Goal: Check status: Check status

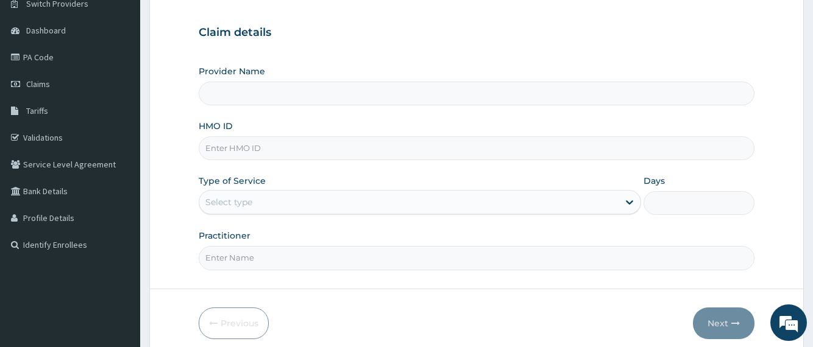
scroll to position [102, 0]
click at [36, 88] on span "Claims" at bounding box center [38, 84] width 24 height 11
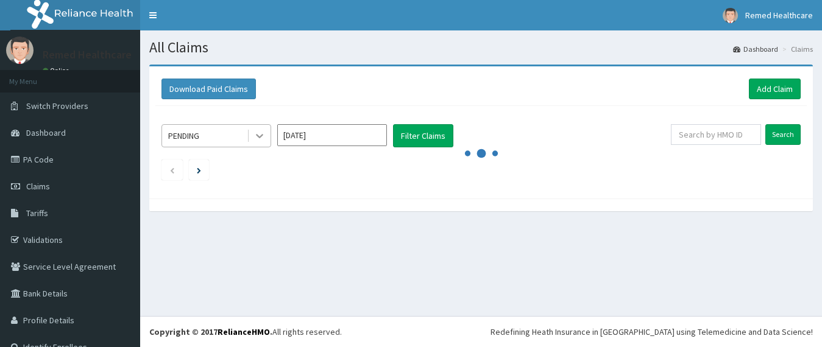
click at [262, 139] on icon at bounding box center [259, 136] width 12 height 12
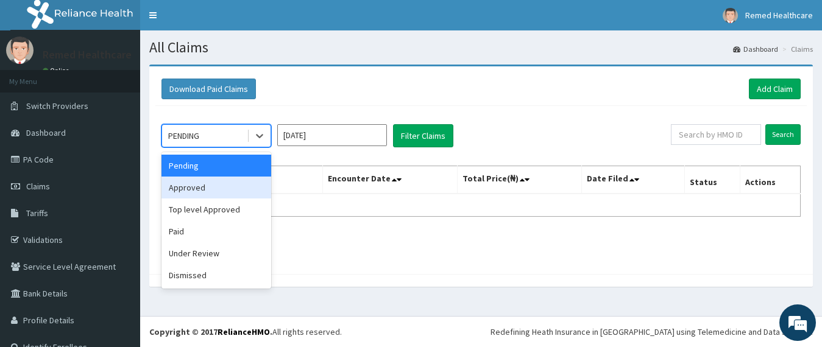
click at [209, 186] on div "Approved" at bounding box center [216, 188] width 110 height 22
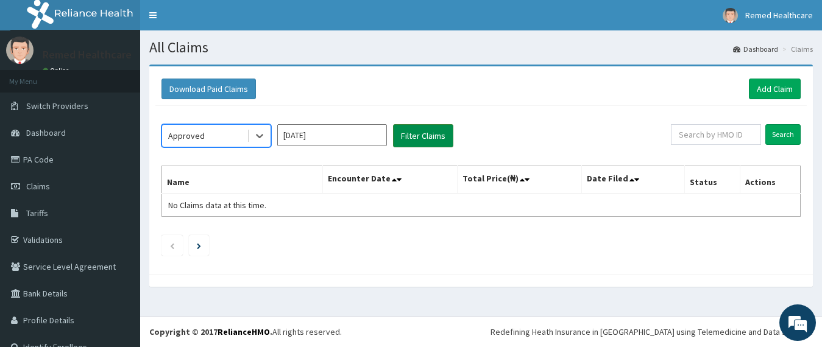
click at [425, 137] on button "Filter Claims" at bounding box center [423, 135] width 60 height 23
click at [422, 140] on button "Filter Claims" at bounding box center [423, 135] width 60 height 23
click at [351, 141] on input "Aug 2025" at bounding box center [332, 135] width 110 height 22
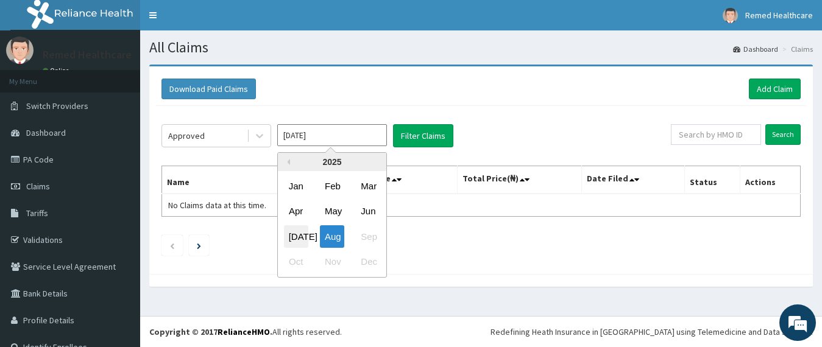
click at [292, 233] on div "Jul" at bounding box center [296, 236] width 24 height 23
type input "Jul 2025"
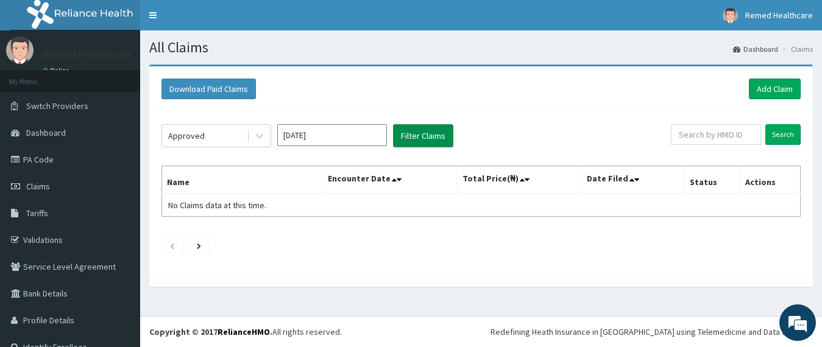
click at [417, 130] on button "Filter Claims" at bounding box center [423, 135] width 60 height 23
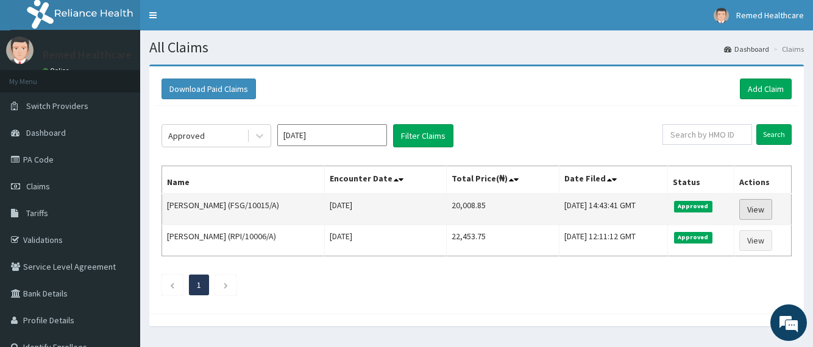
click at [762, 217] on link "View" at bounding box center [755, 209] width 33 height 21
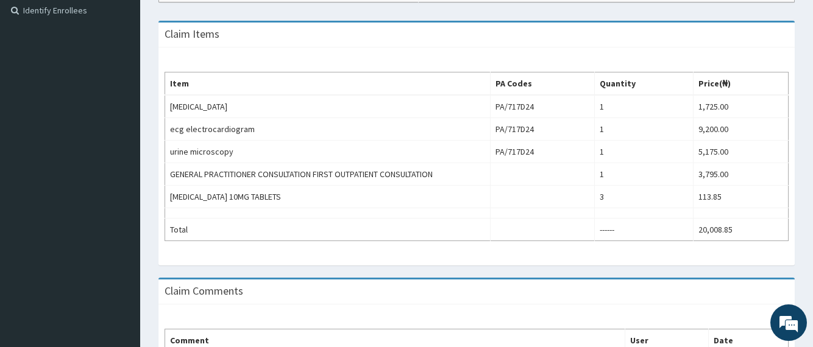
scroll to position [341, 0]
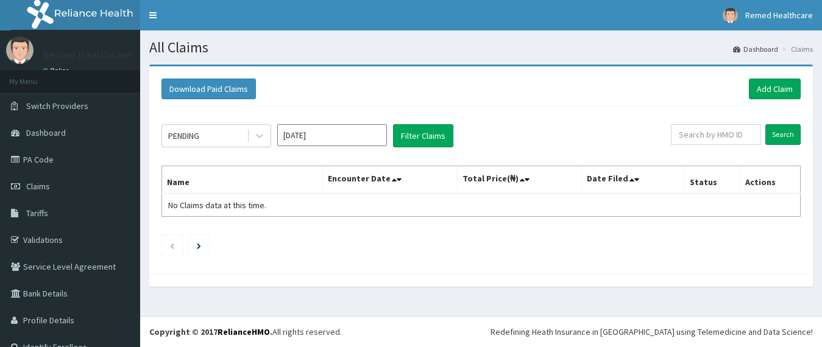
click at [260, 139] on icon at bounding box center [259, 136] width 12 height 12
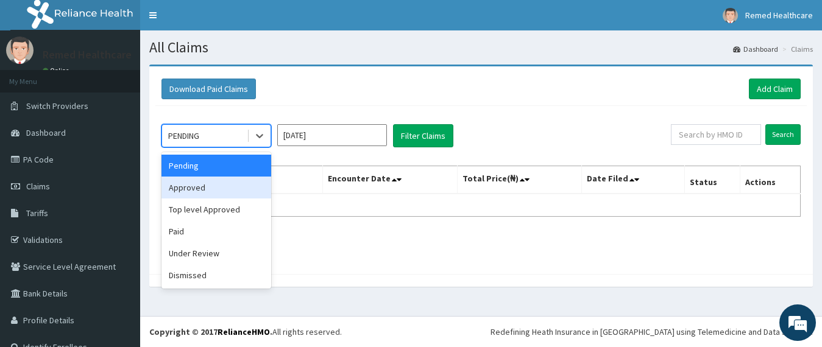
drag, startPoint x: 212, startPoint y: 189, endPoint x: 220, endPoint y: 191, distance: 8.3
click at [220, 191] on div "Approved" at bounding box center [216, 188] width 110 height 22
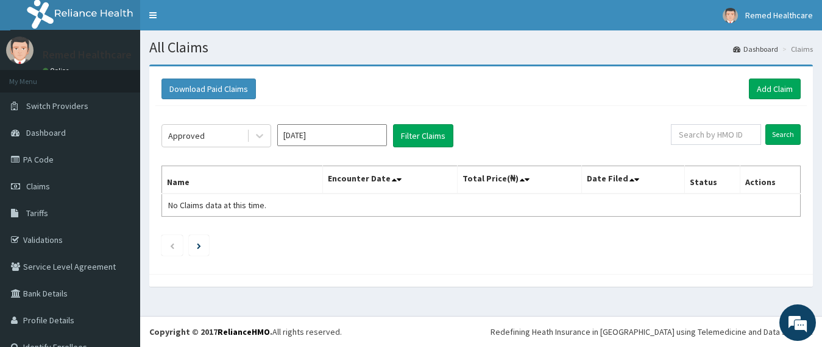
click at [220, 191] on th "Name" at bounding box center [242, 180] width 161 height 28
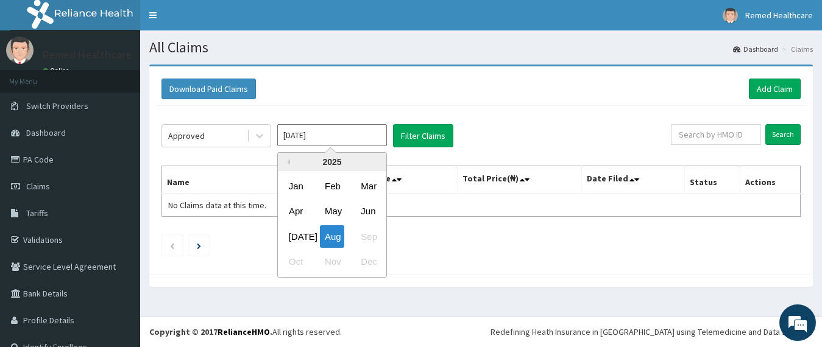
click at [341, 129] on input "Aug 2025" at bounding box center [332, 135] width 110 height 22
click at [297, 234] on div "Jul" at bounding box center [296, 236] width 24 height 23
type input "Jul 2025"
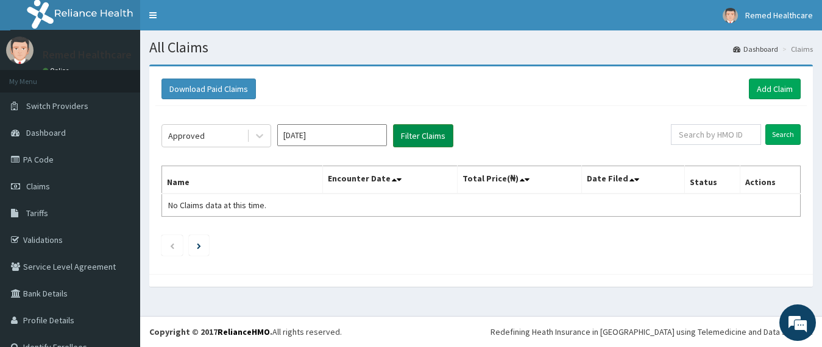
click at [424, 129] on button "Filter Claims" at bounding box center [423, 135] width 60 height 23
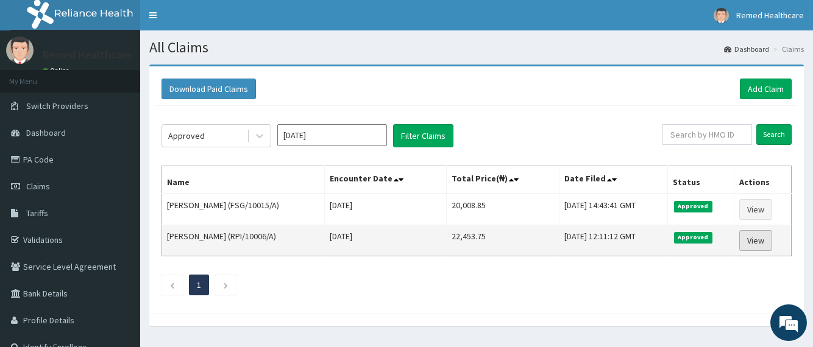
click at [758, 236] on link "View" at bounding box center [755, 240] width 33 height 21
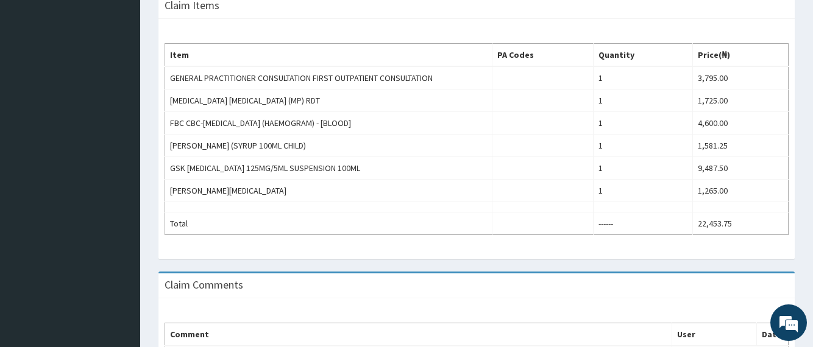
scroll to position [62, 0]
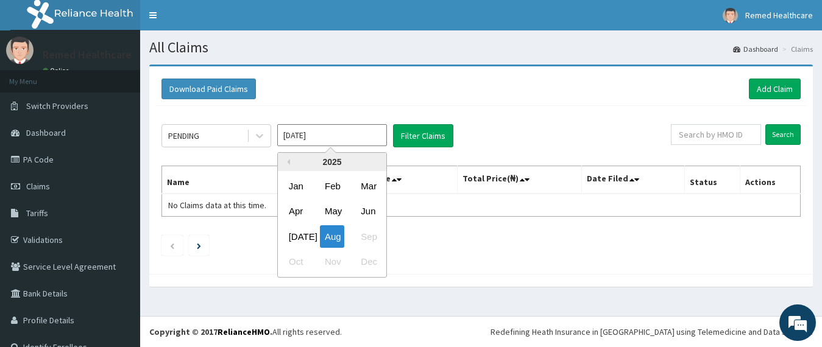
click at [313, 138] on input "Aug 2025" at bounding box center [332, 135] width 110 height 22
click at [299, 239] on div "Jul" at bounding box center [296, 236] width 24 height 23
type input "Jul 2025"
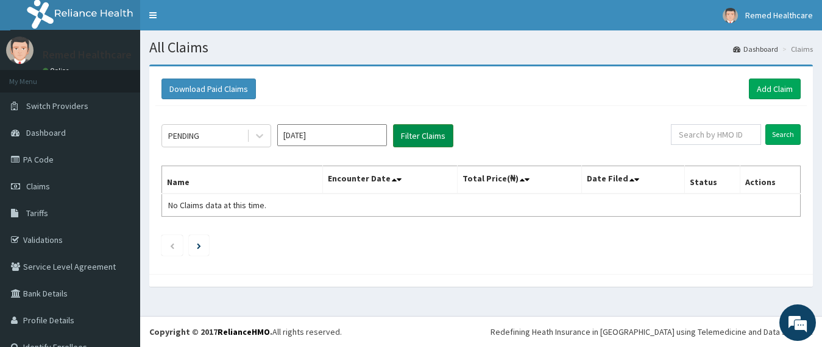
click at [411, 140] on button "Filter Claims" at bounding box center [423, 135] width 60 height 23
click at [423, 140] on button "Filter Claims" at bounding box center [423, 135] width 60 height 23
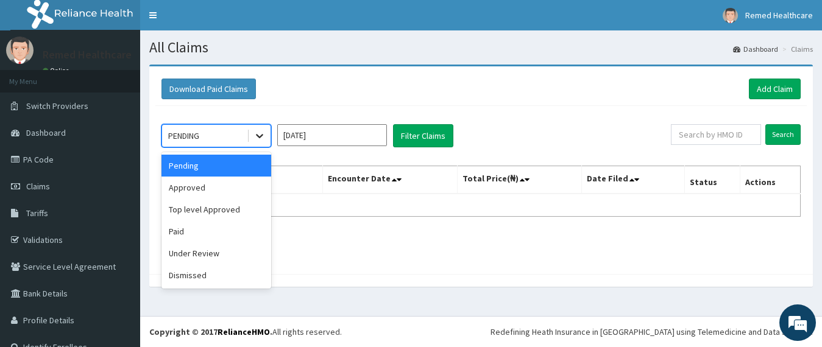
click at [255, 141] on icon at bounding box center [259, 136] width 12 height 12
click at [194, 230] on div "Paid" at bounding box center [216, 232] width 110 height 22
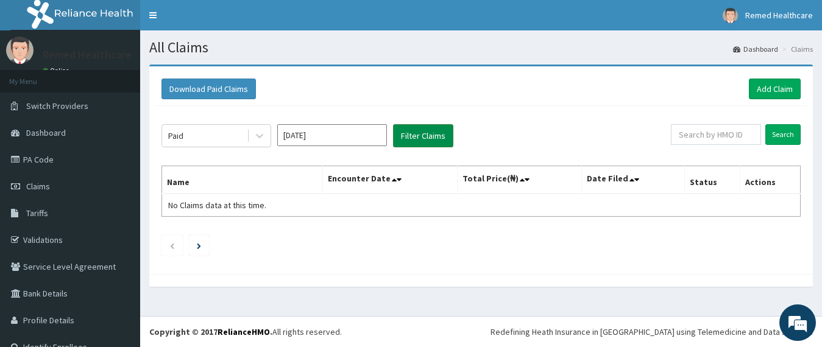
click at [426, 136] on button "Filter Claims" at bounding box center [423, 135] width 60 height 23
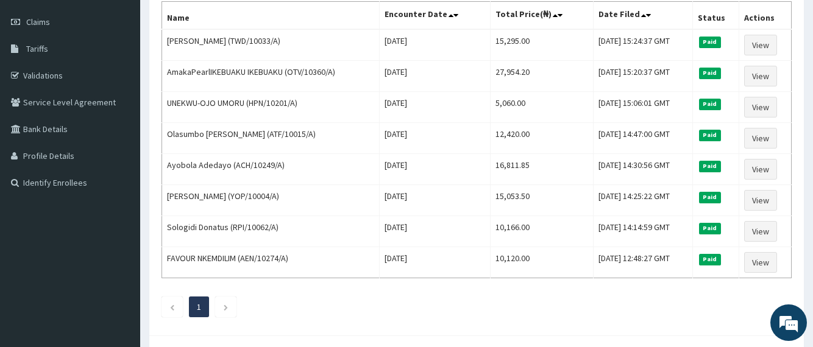
scroll to position [171, 0]
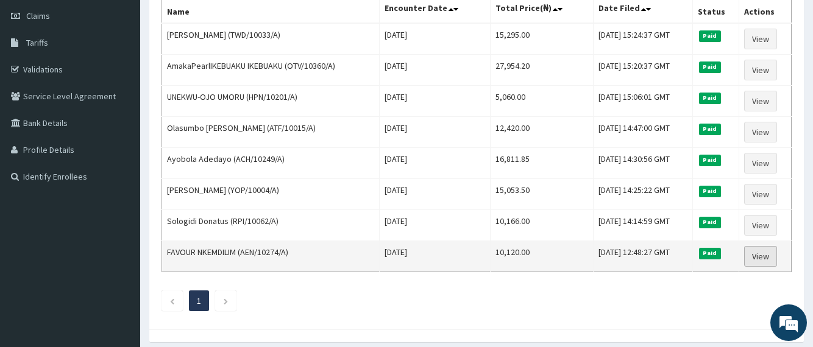
click at [759, 252] on link "View" at bounding box center [760, 256] width 33 height 21
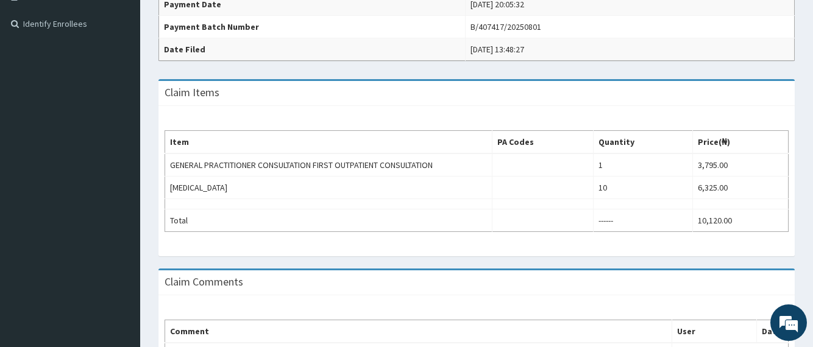
scroll to position [325, 0]
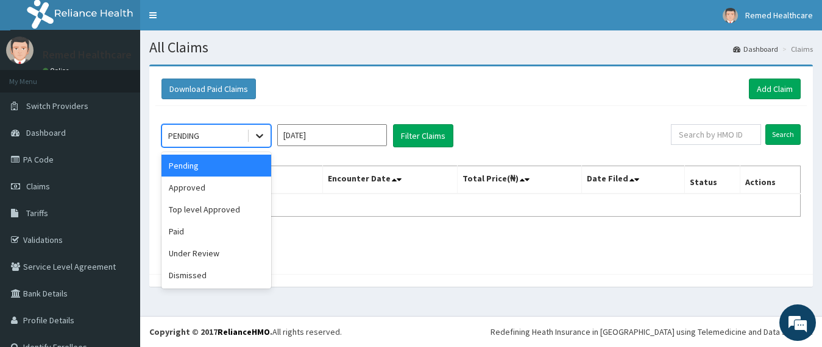
click at [258, 139] on icon at bounding box center [259, 136] width 12 height 12
click at [202, 233] on div "Paid" at bounding box center [216, 232] width 110 height 22
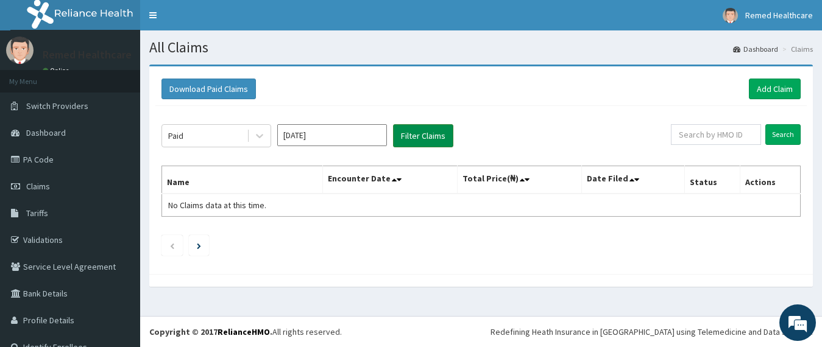
click at [414, 140] on button "Filter Claims" at bounding box center [423, 135] width 60 height 23
click at [425, 135] on button "Filter Claims" at bounding box center [423, 135] width 60 height 23
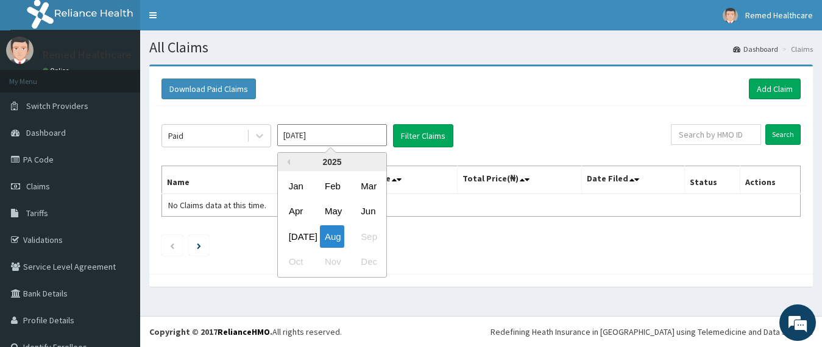
click at [345, 142] on input "[DATE]" at bounding box center [332, 135] width 110 height 22
click at [289, 238] on div "[DATE]" at bounding box center [296, 236] width 24 height 23
type input "[DATE]"
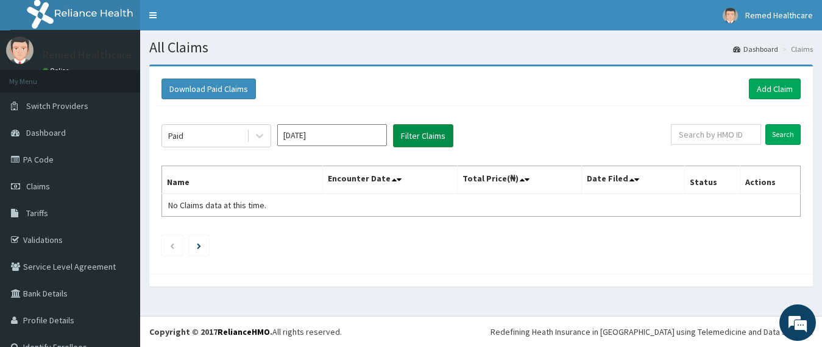
click at [406, 135] on button "Filter Claims" at bounding box center [423, 135] width 60 height 23
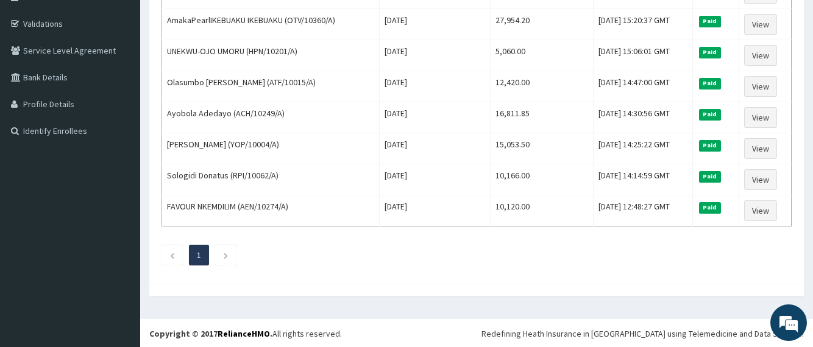
scroll to position [218, 0]
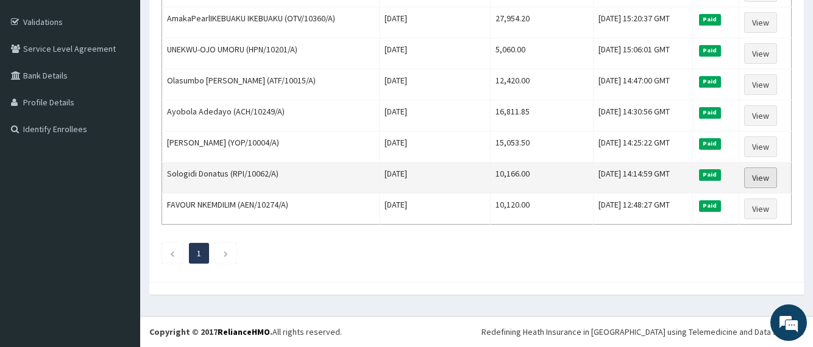
click at [762, 180] on link "View" at bounding box center [760, 178] width 33 height 21
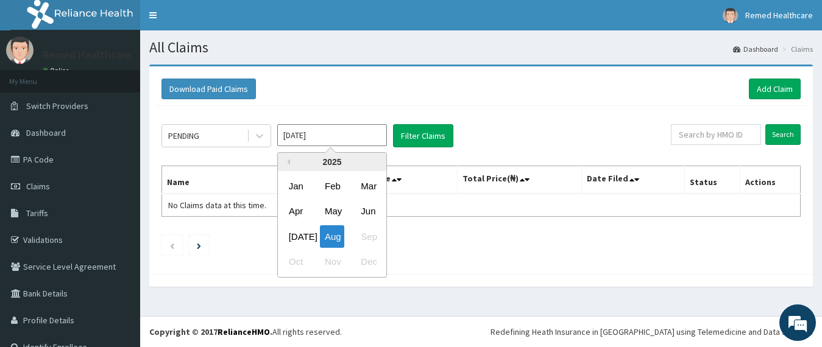
click at [325, 129] on input "[DATE]" at bounding box center [332, 135] width 110 height 22
click at [299, 230] on div "Jul" at bounding box center [296, 236] width 24 height 23
type input "Jul 2025"
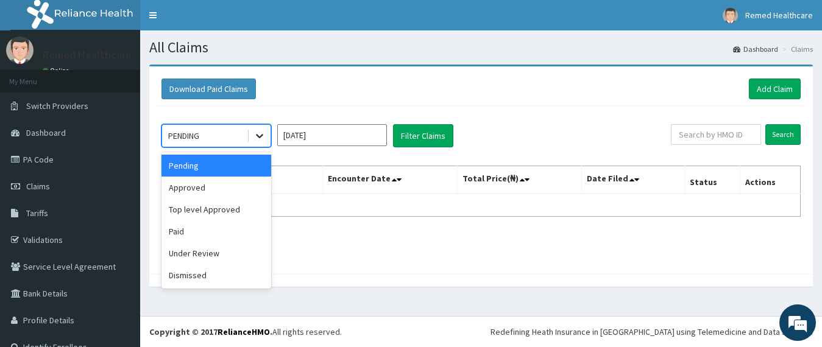
click at [257, 135] on icon at bounding box center [259, 137] width 7 height 4
click at [199, 224] on div "Paid" at bounding box center [216, 232] width 110 height 22
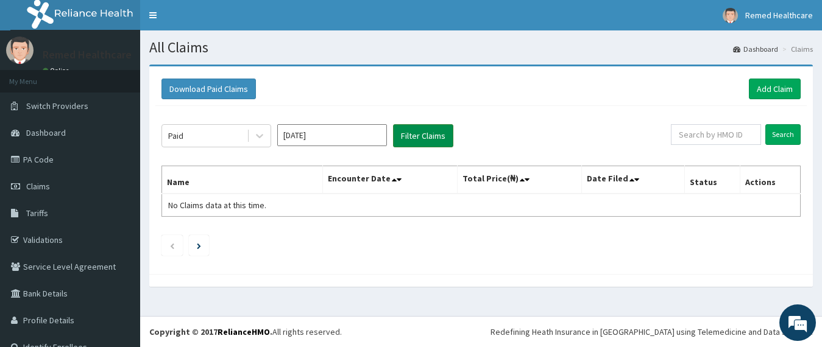
click at [422, 144] on button "Filter Claims" at bounding box center [423, 135] width 60 height 23
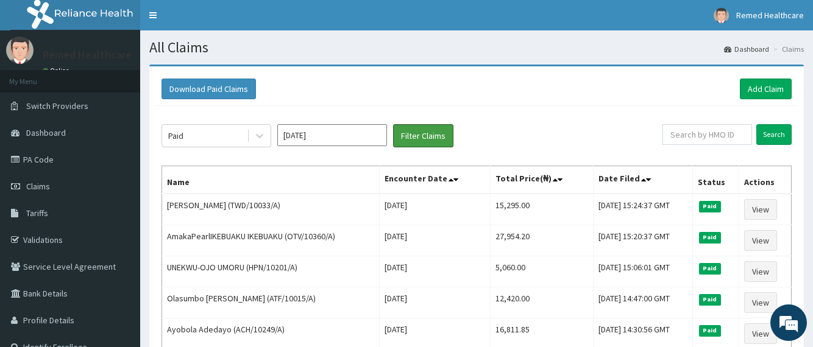
scroll to position [218, 0]
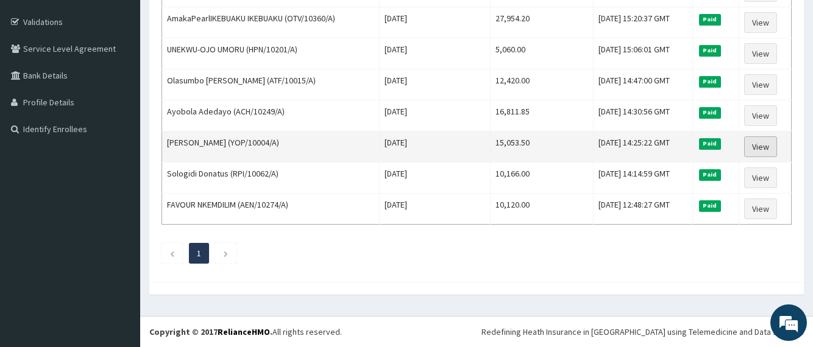
click at [756, 144] on link "View" at bounding box center [760, 146] width 33 height 21
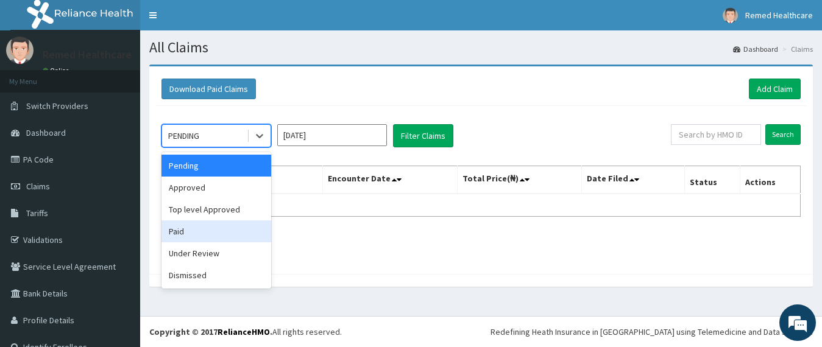
click at [183, 227] on div "Paid" at bounding box center [216, 232] width 110 height 22
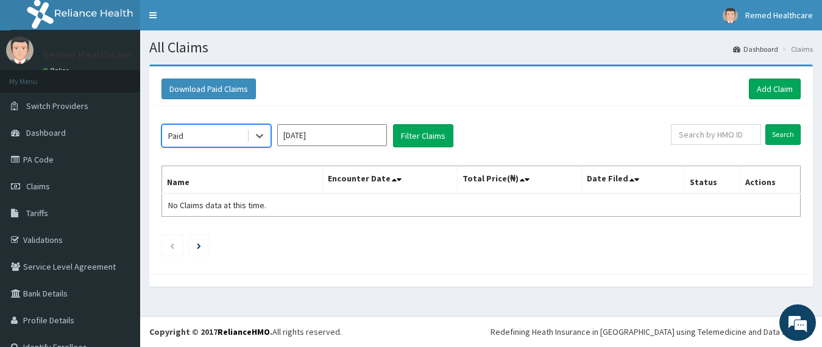
click at [316, 130] on input "Aug 2025" at bounding box center [332, 135] width 110 height 22
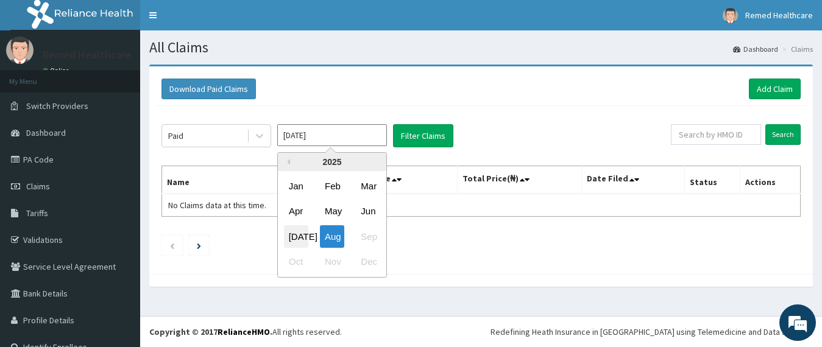
click at [298, 236] on div "Jul" at bounding box center [296, 236] width 24 height 23
type input "Jul 2025"
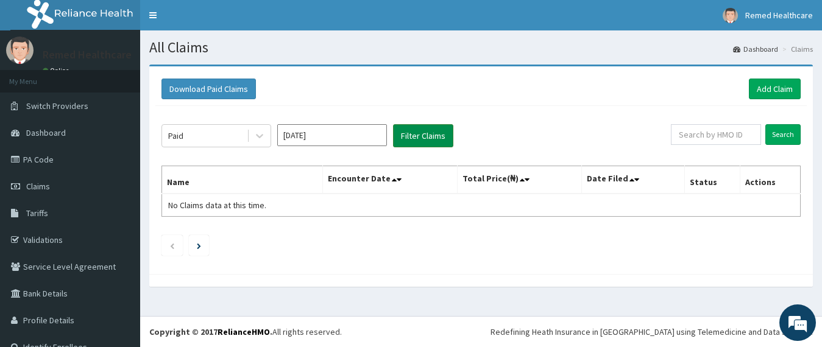
click at [424, 141] on button "Filter Claims" at bounding box center [423, 135] width 60 height 23
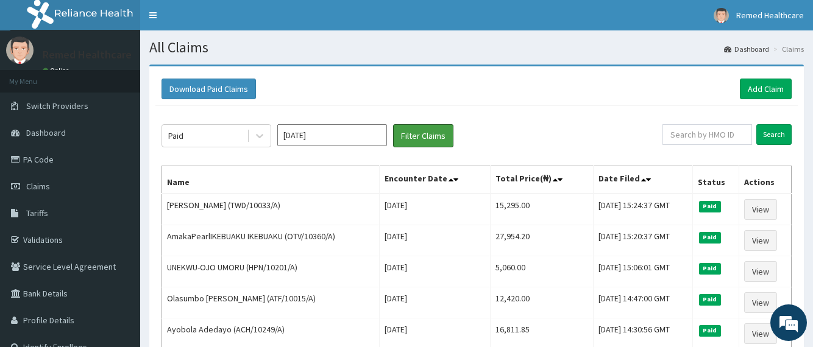
scroll to position [218, 0]
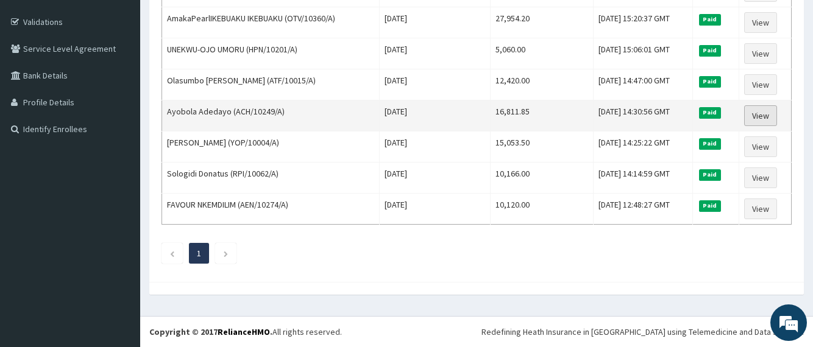
click at [757, 113] on link "View" at bounding box center [760, 115] width 33 height 21
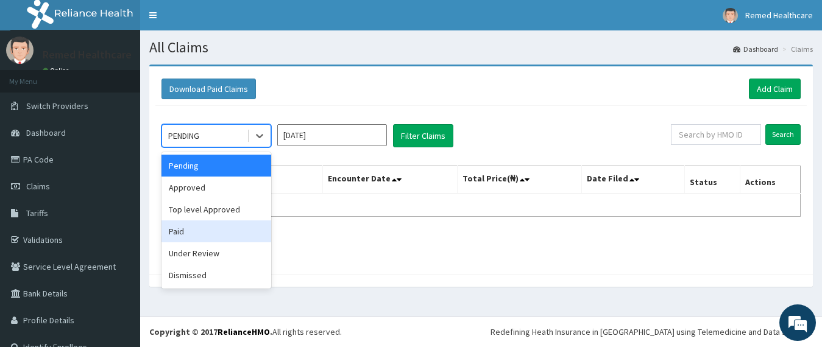
click at [186, 233] on div "Paid" at bounding box center [216, 232] width 110 height 22
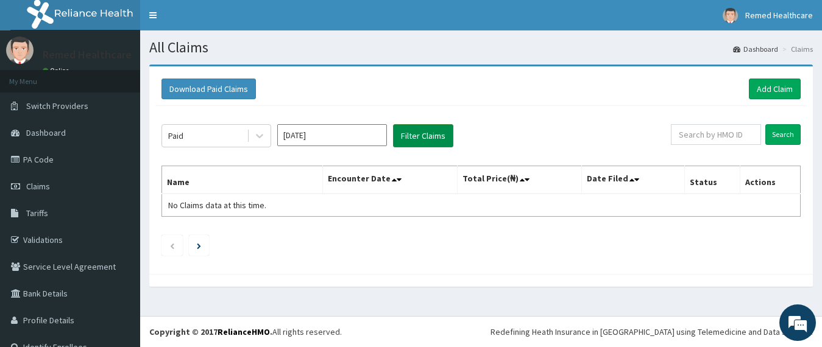
click at [436, 135] on button "Filter Claims" at bounding box center [423, 135] width 60 height 23
click at [323, 134] on input "[DATE]" at bounding box center [332, 135] width 110 height 22
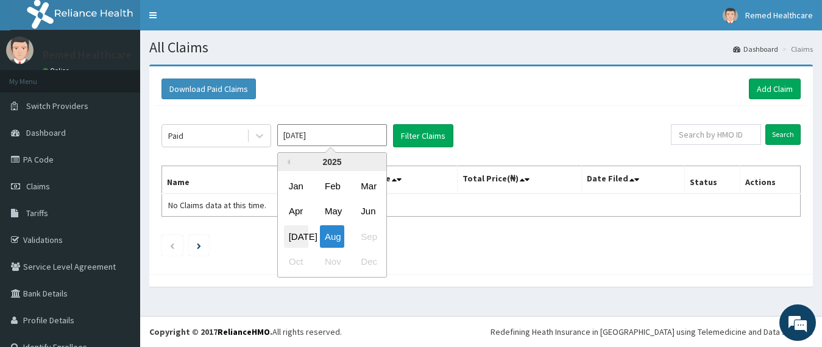
click at [302, 235] on div "[DATE]" at bounding box center [296, 236] width 24 height 23
type input "[DATE]"
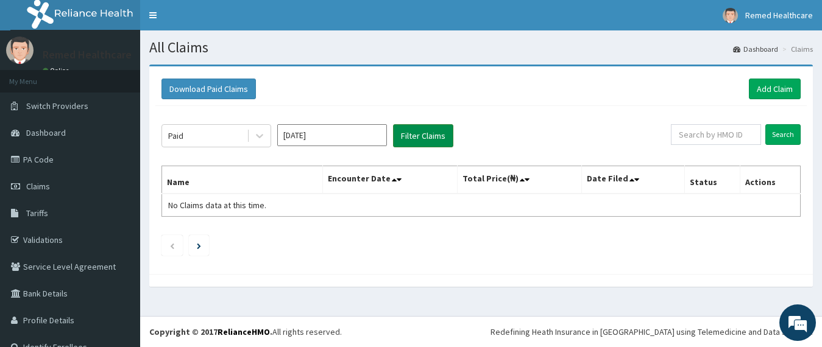
click at [442, 133] on button "Filter Claims" at bounding box center [423, 135] width 60 height 23
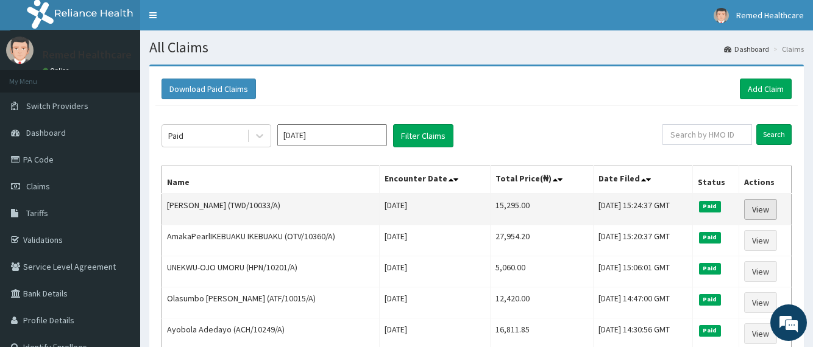
click at [760, 216] on link "View" at bounding box center [760, 209] width 33 height 21
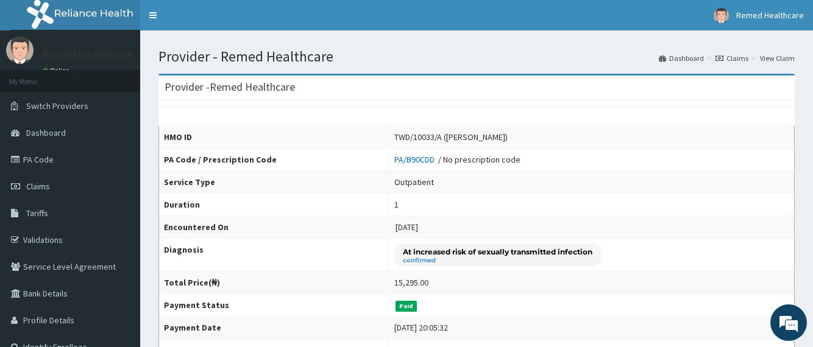
drag, startPoint x: 384, startPoint y: 137, endPoint x: 510, endPoint y: 136, distance: 125.5
click at [508, 136] on div "TWD/10033/A (Chukwudi Ike-Okoye)" at bounding box center [450, 137] width 113 height 12
click at [576, 159] on td "PA/B90CDD / No prescription code" at bounding box center [591, 160] width 405 height 23
drag, startPoint x: 383, startPoint y: 135, endPoint x: 517, endPoint y: 136, distance: 134.1
click at [517, 136] on td "TWD/10033/A (Chukwudi Ike-Okoye)" at bounding box center [591, 137] width 405 height 23
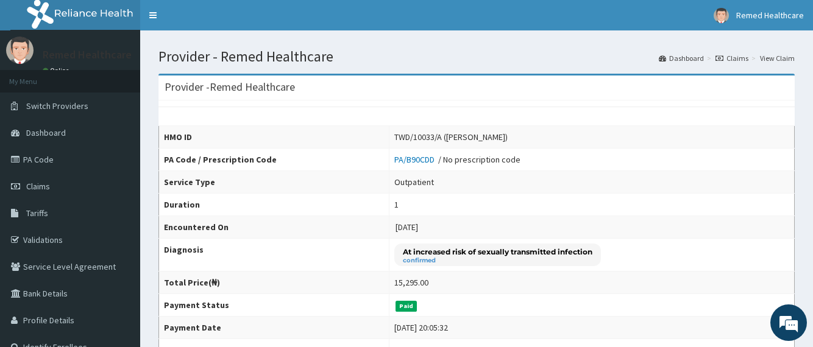
drag, startPoint x: 435, startPoint y: 136, endPoint x: 509, endPoint y: 140, distance: 73.8
click at [508, 140] on div "TWD/10033/A (Chukwudi Ike-Okoye)" at bounding box center [450, 137] width 113 height 12
copy div "Chukwudi Ike-Okoye"
click at [499, 314] on td "Paid" at bounding box center [591, 305] width 405 height 23
click at [539, 210] on td "1" at bounding box center [591, 205] width 405 height 23
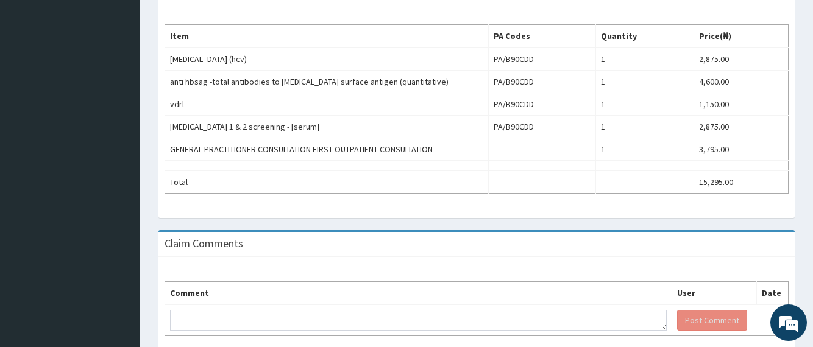
scroll to position [439, 0]
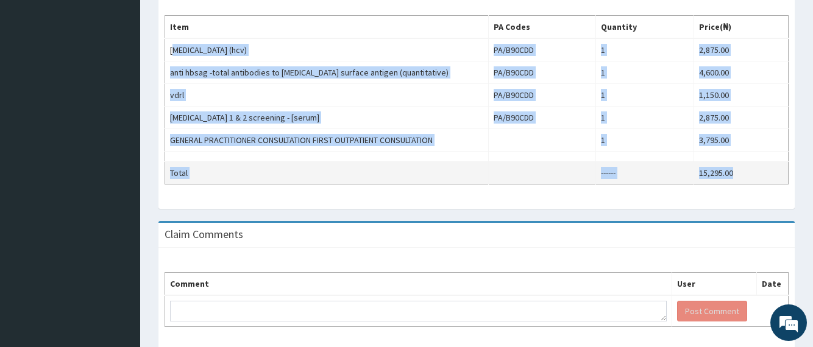
drag, startPoint x: 174, startPoint y: 49, endPoint x: 734, endPoint y: 170, distance: 572.4
click at [734, 170] on tbody "hepatitis c (hcv) PA/B90CDD 1 2,875.00 anti hbsag -total antibodies to hepatiti…" at bounding box center [476, 111] width 623 height 146
copy tbody "epatitis c (hcv) PA/B90CDD 1 2,875.00 anti hbsag -total antibodies to hepatitis…"
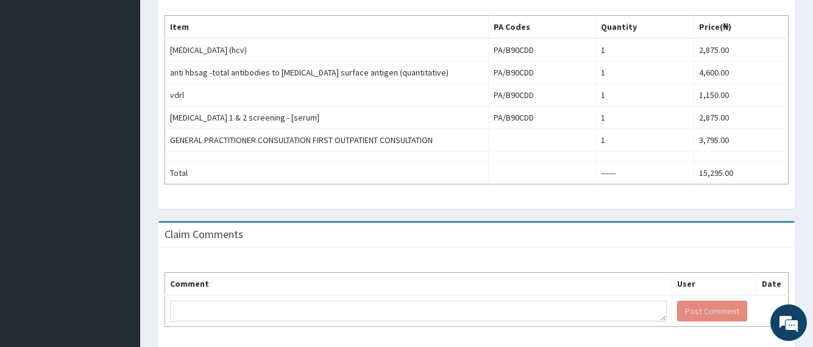
click at [365, 245] on div "Claim Comments" at bounding box center [476, 235] width 636 height 25
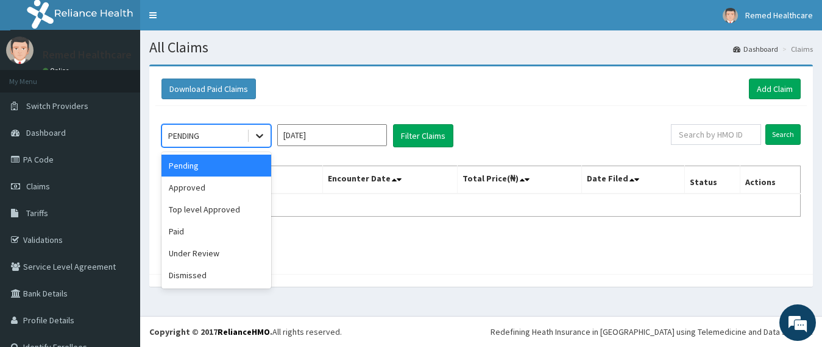
click at [257, 140] on icon at bounding box center [259, 136] width 12 height 12
click at [184, 239] on div "Paid" at bounding box center [216, 232] width 110 height 22
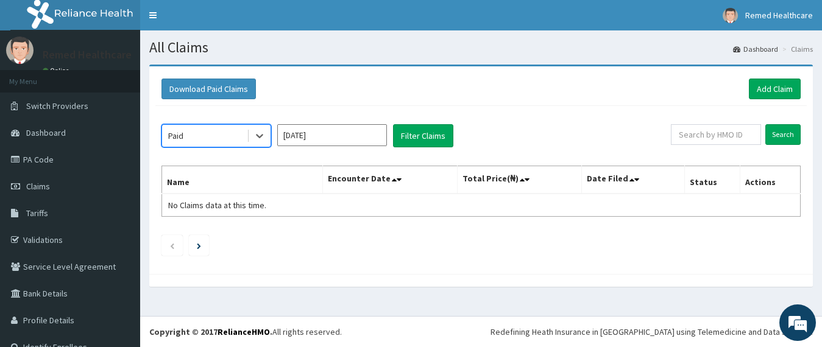
click at [369, 137] on input "[DATE]" at bounding box center [332, 135] width 110 height 22
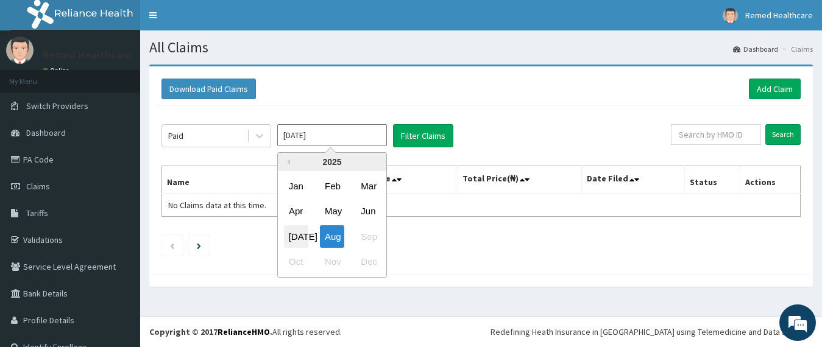
click at [299, 238] on div "Jul" at bounding box center [296, 236] width 24 height 23
type input "Jul 2025"
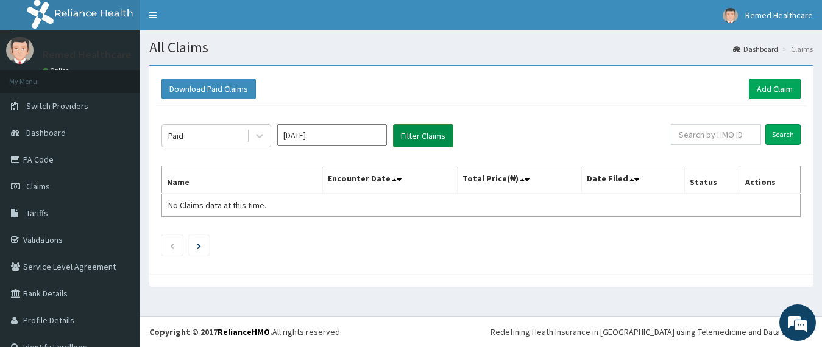
click at [415, 133] on button "Filter Claims" at bounding box center [423, 135] width 60 height 23
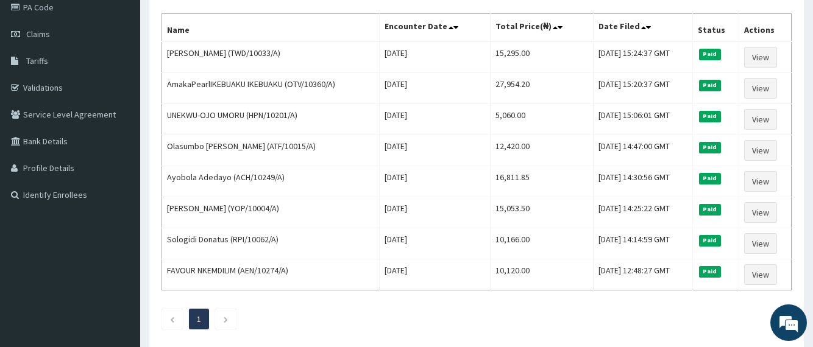
scroll to position [171, 0]
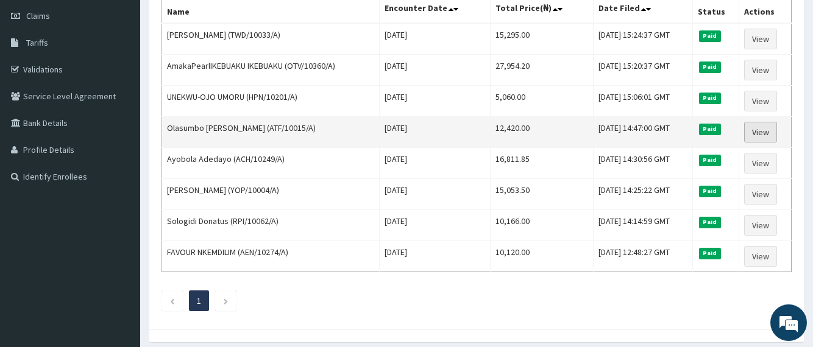
click at [767, 130] on link "View" at bounding box center [760, 132] width 33 height 21
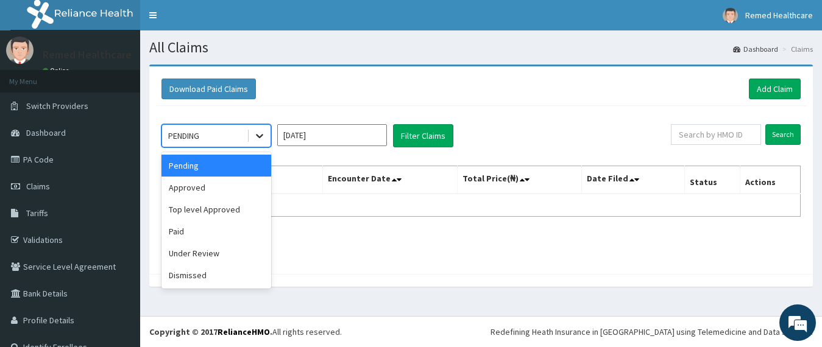
click at [260, 139] on icon at bounding box center [259, 136] width 12 height 12
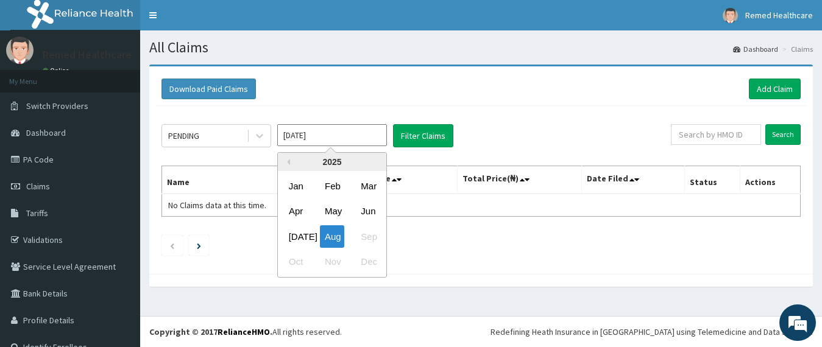
click at [342, 131] on input "[DATE]" at bounding box center [332, 135] width 110 height 22
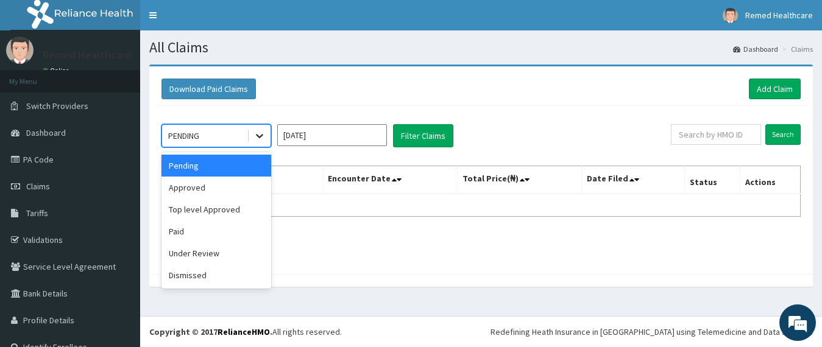
click at [263, 136] on icon at bounding box center [259, 136] width 12 height 12
click at [191, 227] on div "Paid" at bounding box center [216, 232] width 110 height 22
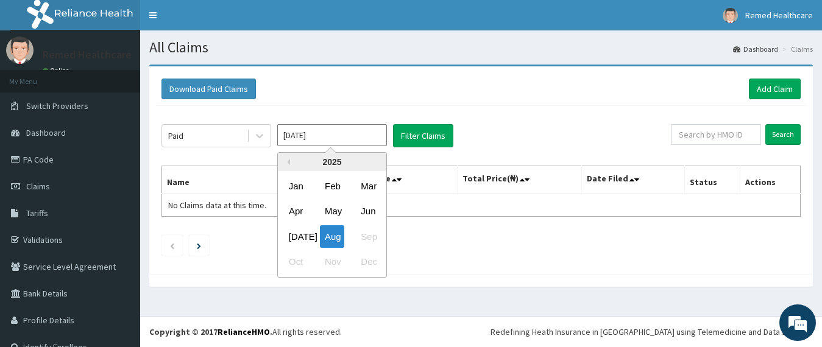
click at [330, 132] on input "[DATE]" at bounding box center [332, 135] width 110 height 22
click at [299, 228] on div "Jul" at bounding box center [296, 236] width 24 height 23
type input "Jul 2025"
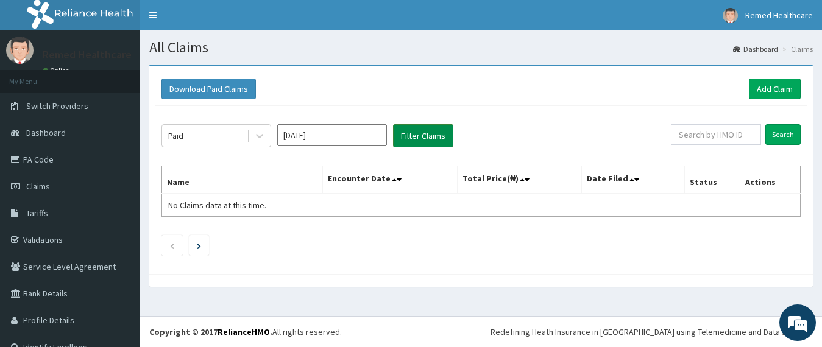
click at [408, 132] on button "Filter Claims" at bounding box center [423, 135] width 60 height 23
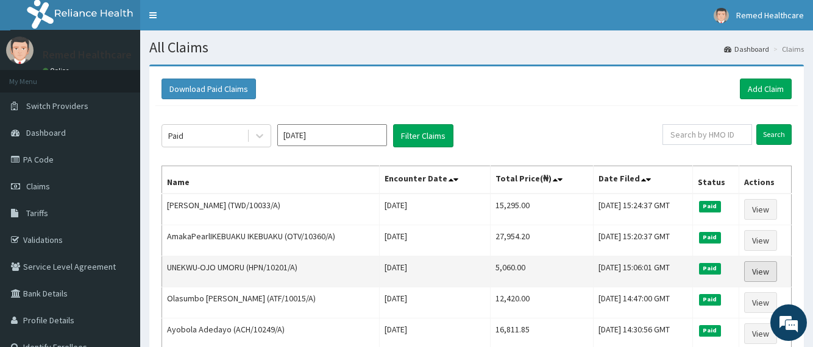
click at [771, 273] on link "View" at bounding box center [760, 271] width 33 height 21
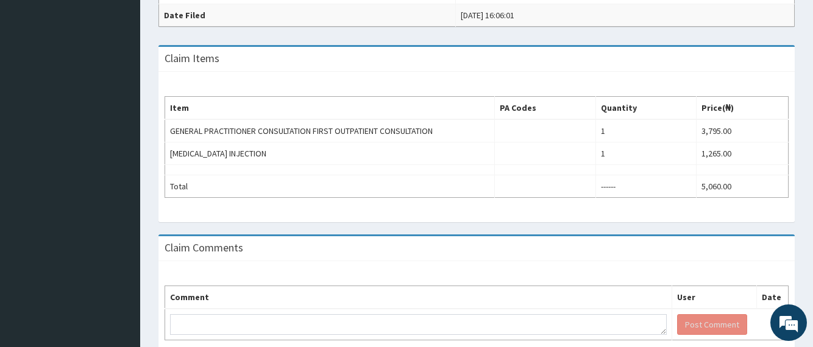
scroll to position [390, 0]
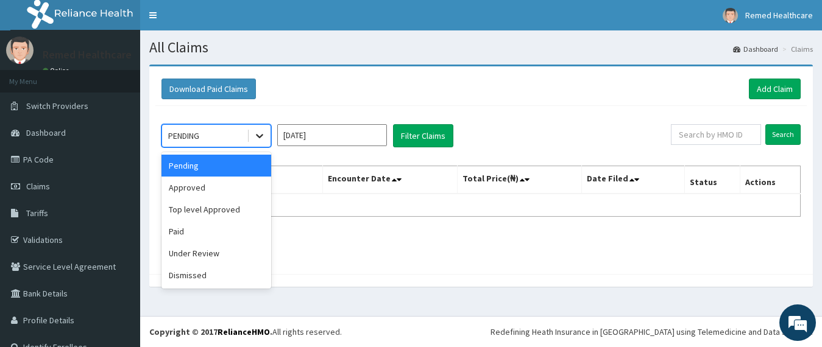
click at [260, 138] on icon at bounding box center [259, 137] width 7 height 4
click at [214, 227] on div "Paid" at bounding box center [216, 232] width 110 height 22
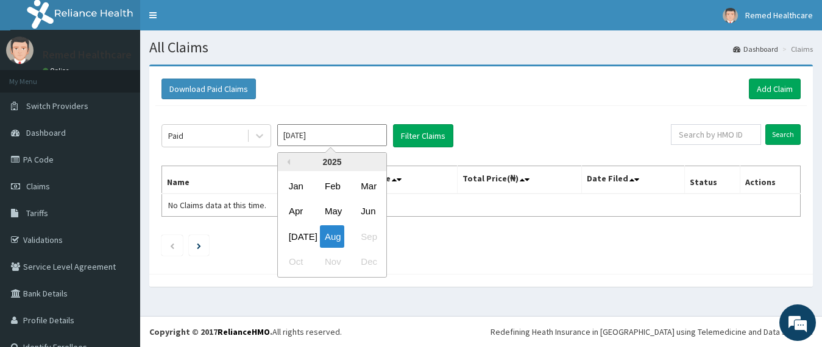
click at [325, 136] on input "[DATE]" at bounding box center [332, 135] width 110 height 22
click at [297, 241] on div "[DATE]" at bounding box center [296, 236] width 24 height 23
type input "[DATE]"
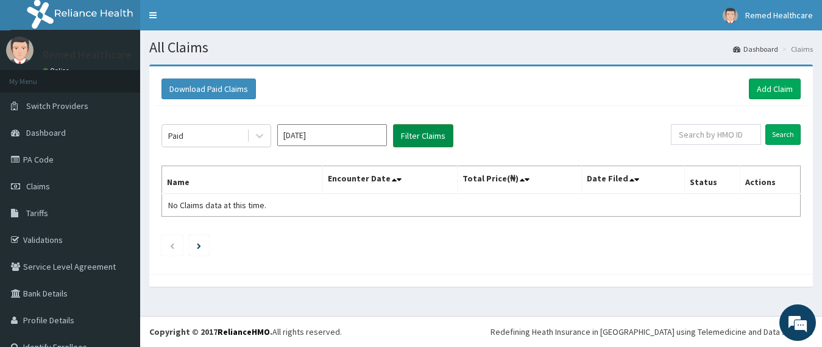
click at [428, 133] on button "Filter Claims" at bounding box center [423, 135] width 60 height 23
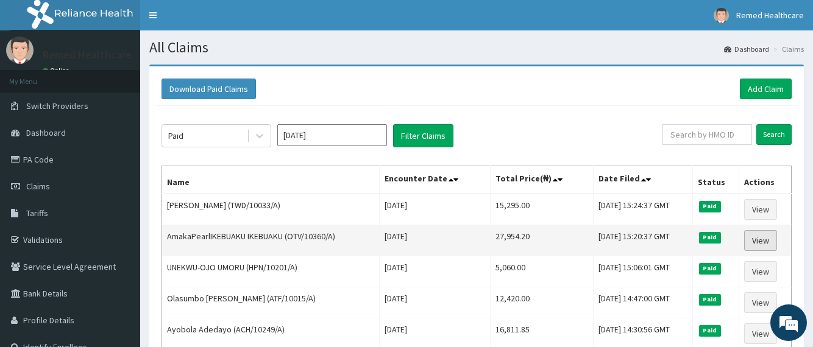
click at [753, 241] on link "View" at bounding box center [760, 240] width 33 height 21
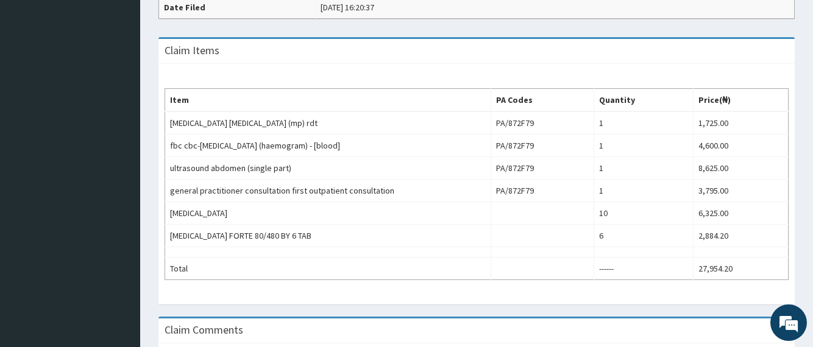
scroll to position [390, 0]
